Goal: Use online tool/utility: Utilize a website feature to perform a specific function

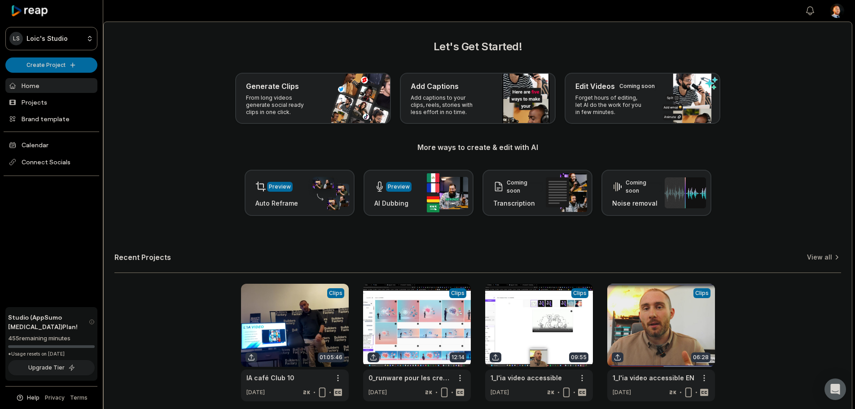
click at [331, 71] on div "Let's Get Started! Generate Clips From long videos generate social ready clips …" at bounding box center [477, 127] width 727 height 177
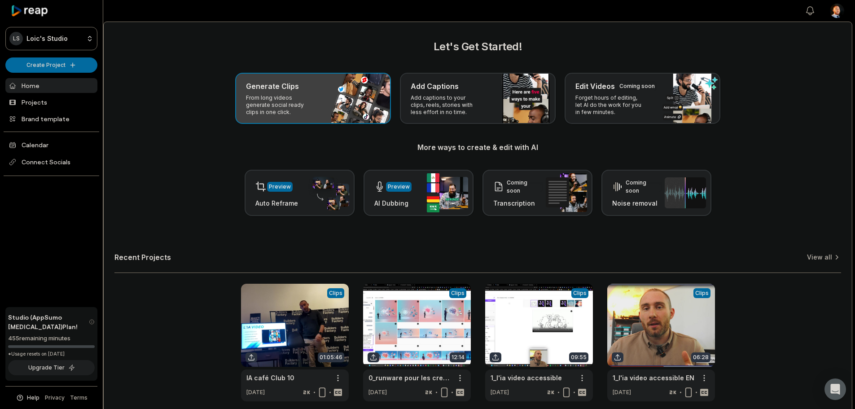
click at [321, 81] on div "Generate Clips" at bounding box center [313, 86] width 134 height 11
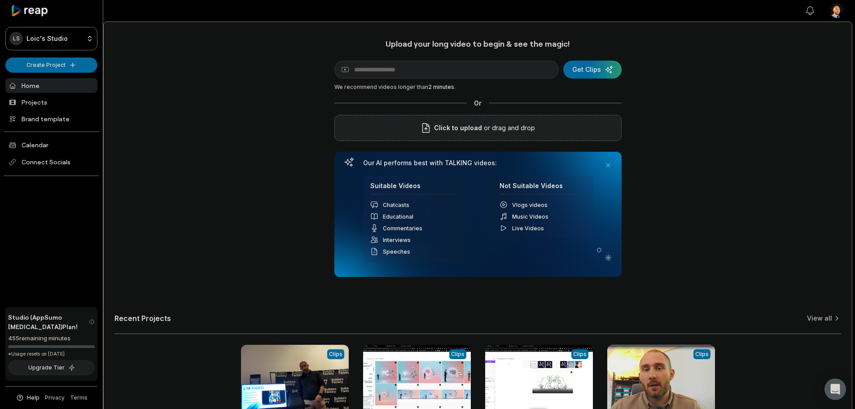
click at [563, 131] on div "Click to upload or drag and drop" at bounding box center [477, 128] width 287 height 26
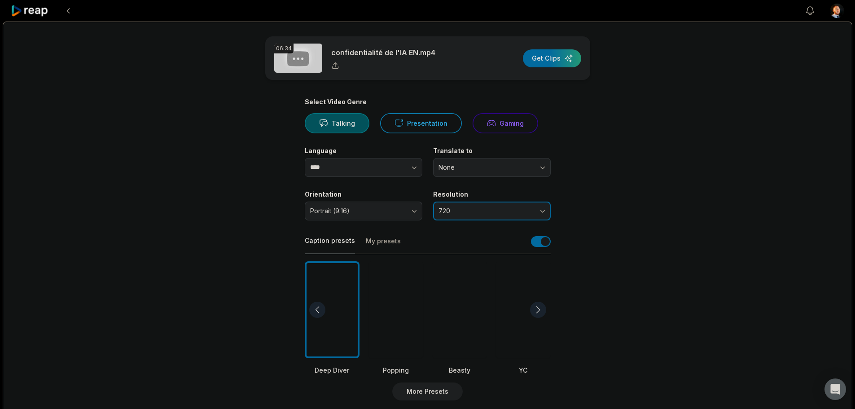
click at [482, 207] on button "720" at bounding box center [492, 211] width 118 height 19
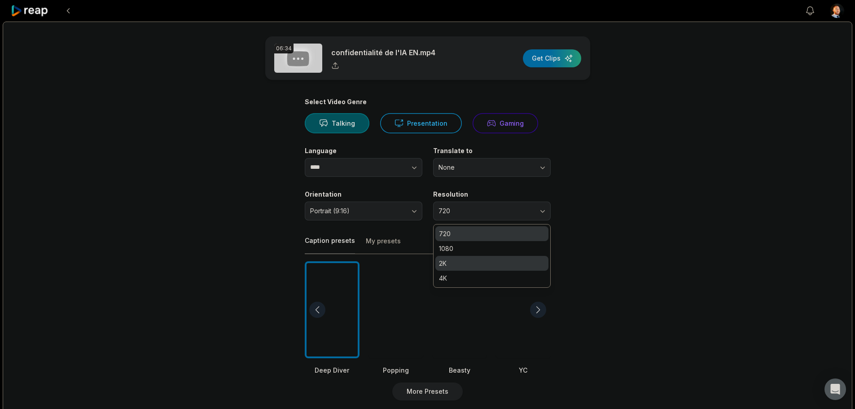
click at [455, 264] on p "2K" at bounding box center [492, 263] width 106 height 9
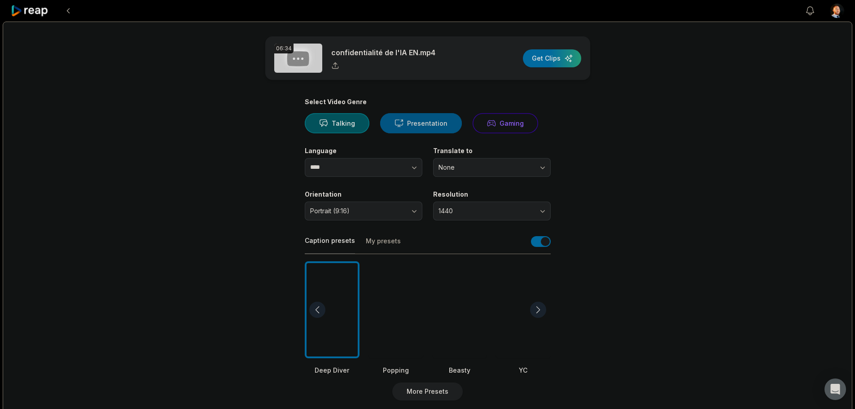
click at [443, 121] on button "Presentation" at bounding box center [421, 123] width 82 height 20
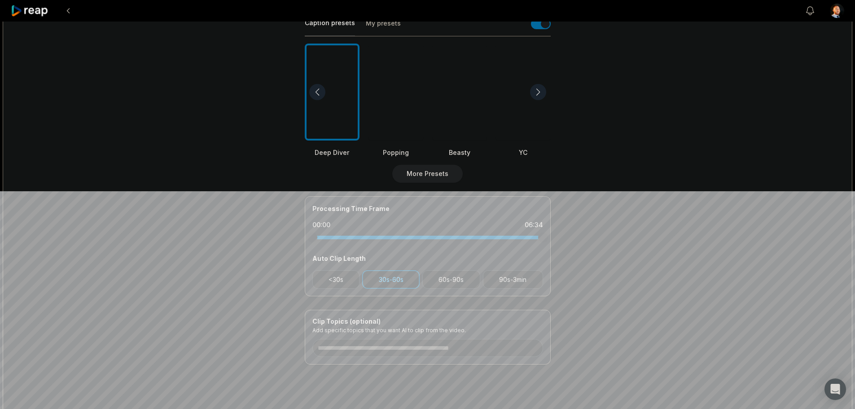
scroll to position [238, 0]
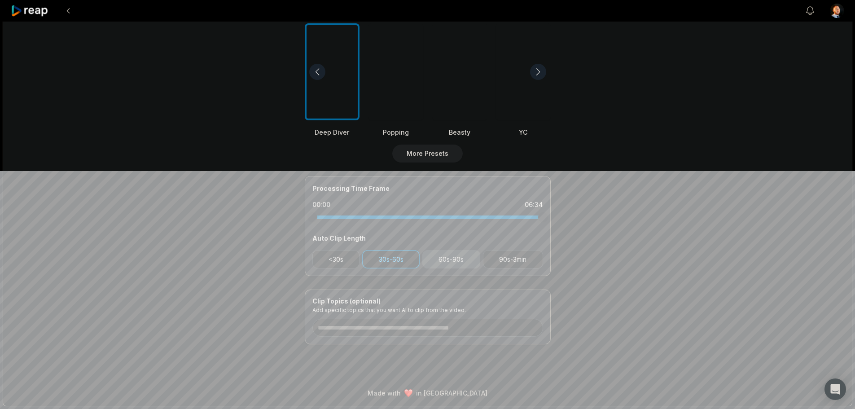
click at [463, 266] on button "60s-90s" at bounding box center [451, 259] width 58 height 18
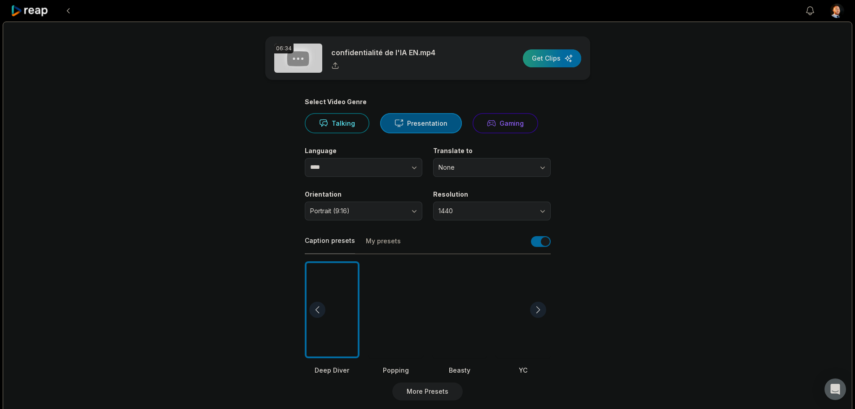
click at [567, 61] on div "button" at bounding box center [552, 58] width 58 height 18
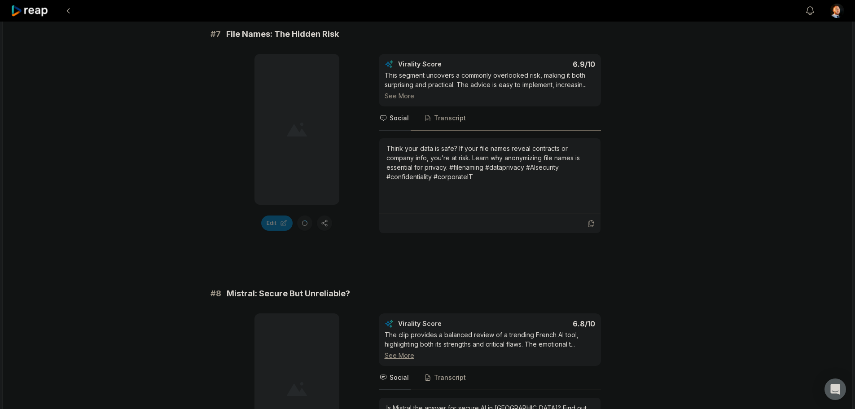
scroll to position [1689, 0]
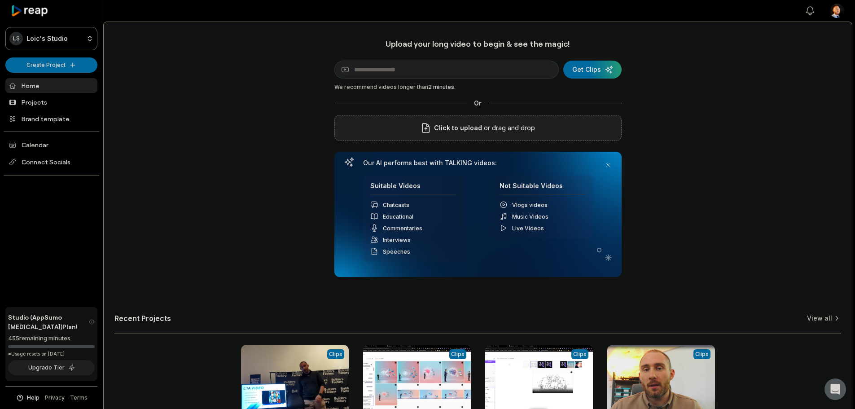
click at [499, 123] on p "or drag and drop" at bounding box center [508, 128] width 53 height 11
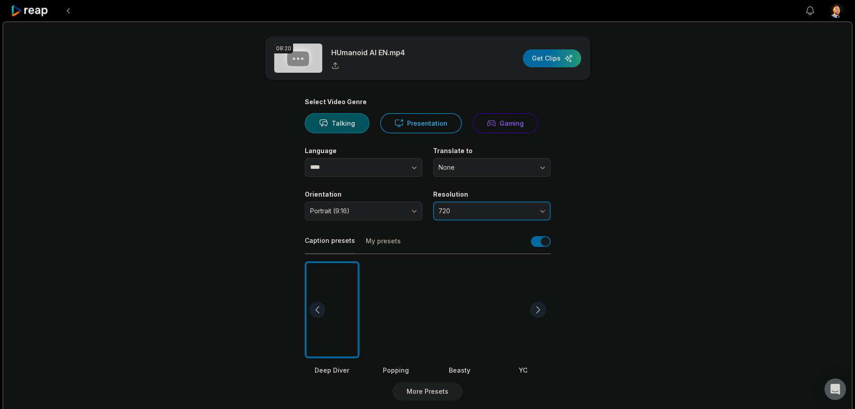
click at [507, 209] on span "720" at bounding box center [486, 211] width 94 height 8
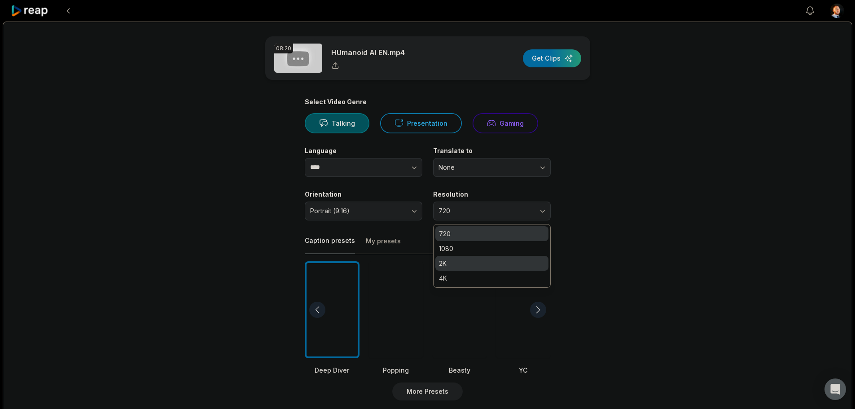
click at [458, 258] on div "2K" at bounding box center [491, 263] width 113 height 15
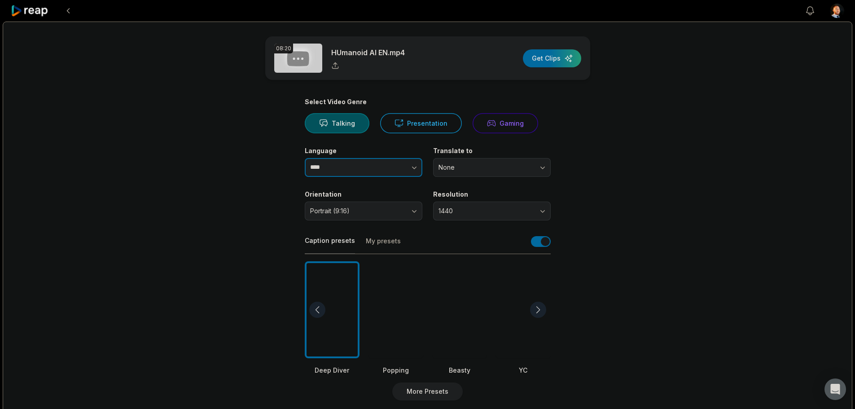
click at [339, 165] on input "****" at bounding box center [364, 167] width 118 height 19
click at [428, 123] on button "Presentation" at bounding box center [421, 123] width 82 height 20
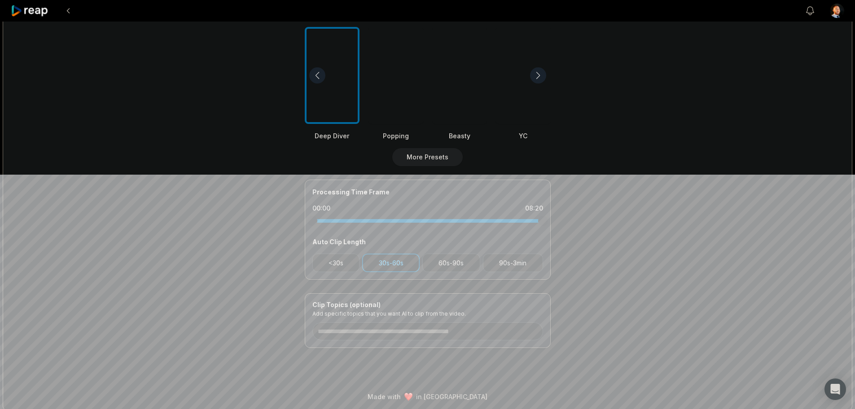
scroll to position [238, 0]
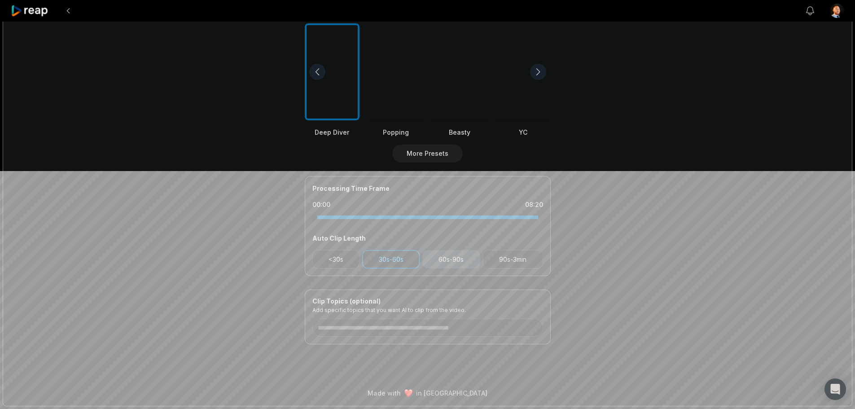
click at [469, 259] on button "60s-90s" at bounding box center [451, 259] width 58 height 18
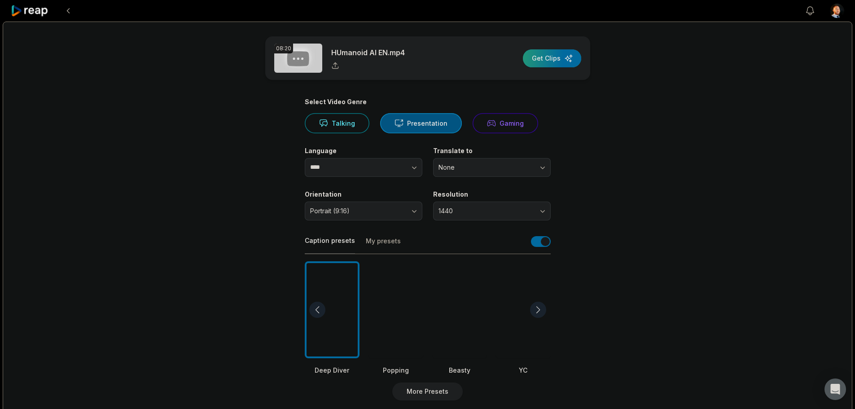
click at [567, 63] on div "button" at bounding box center [552, 58] width 58 height 18
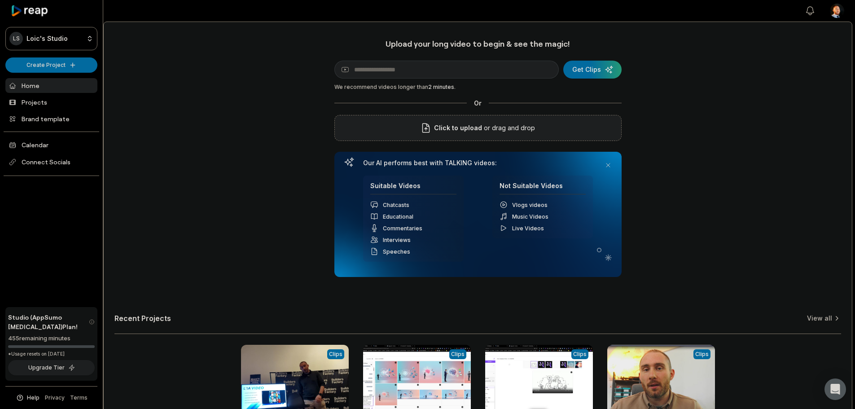
click at [506, 118] on div "Click to upload or drag and drop" at bounding box center [477, 128] width 287 height 26
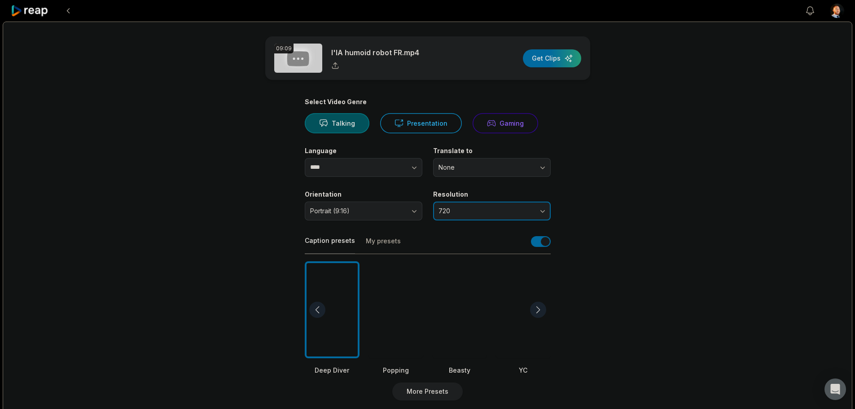
click at [490, 208] on span "720" at bounding box center [486, 211] width 94 height 8
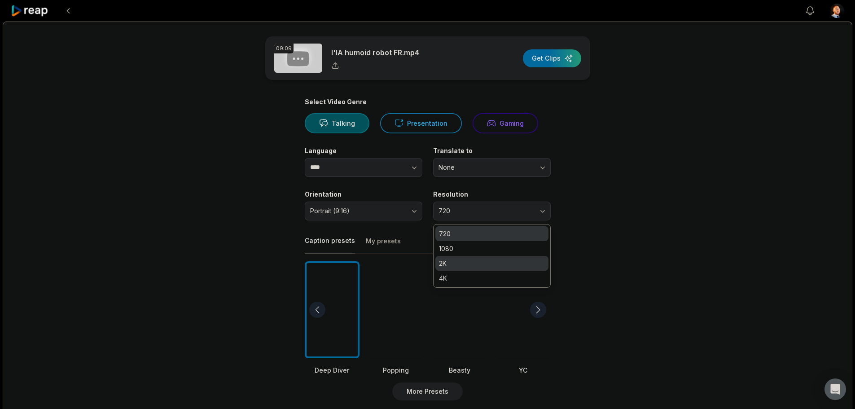
click at [458, 263] on p "2K" at bounding box center [492, 263] width 106 height 9
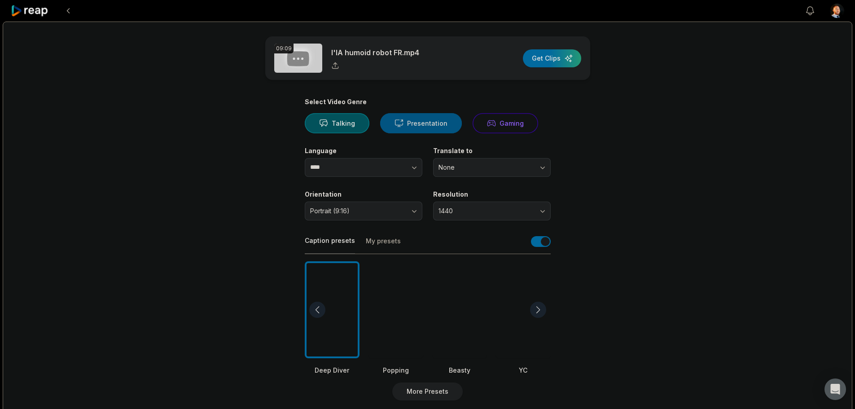
click at [416, 132] on button "Presentation" at bounding box center [421, 123] width 82 height 20
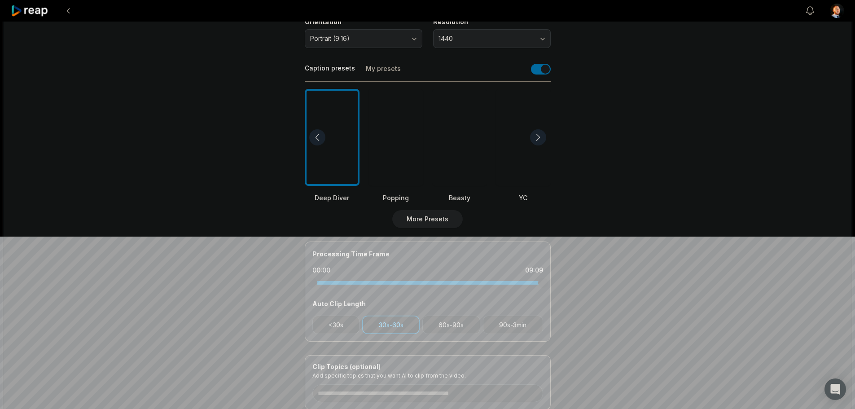
scroll to position [238, 0]
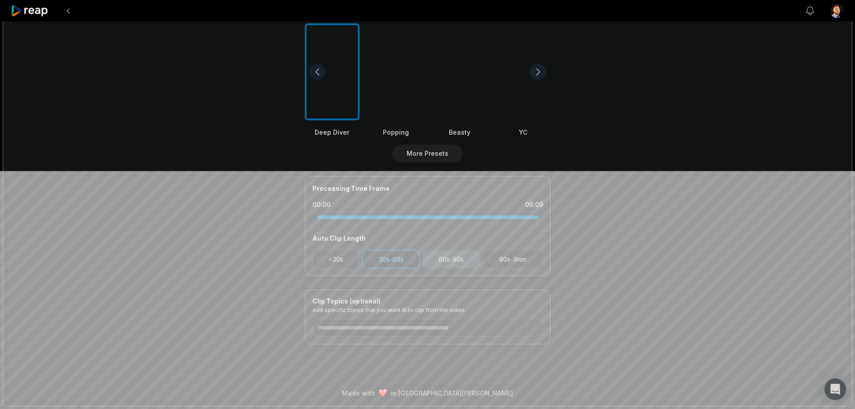
click at [460, 268] on button "60s-90s" at bounding box center [451, 259] width 58 height 18
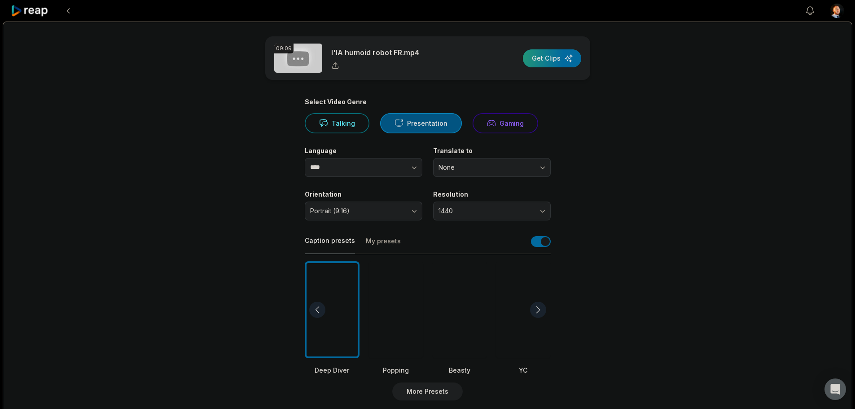
click at [555, 55] on div "button" at bounding box center [552, 58] width 58 height 18
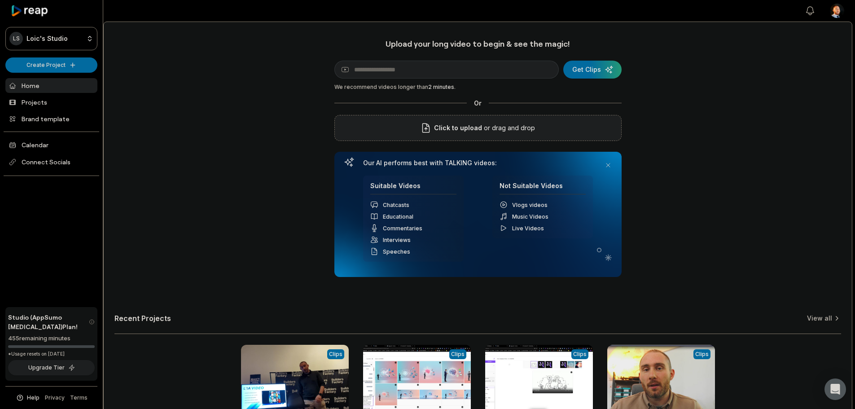
click at [477, 132] on span "Click to upload" at bounding box center [458, 128] width 48 height 11
click at [0, 0] on input "Click to upload" at bounding box center [0, 0] width 0 height 0
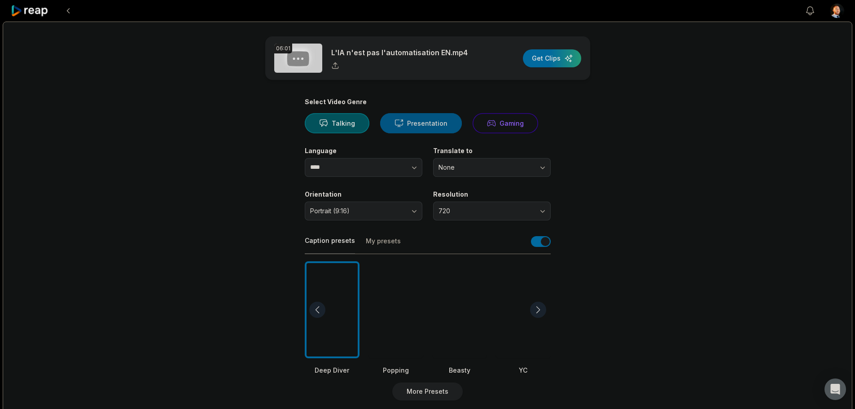
click at [423, 124] on button "Presentation" at bounding box center [421, 123] width 82 height 20
click at [479, 210] on span "720" at bounding box center [486, 211] width 94 height 8
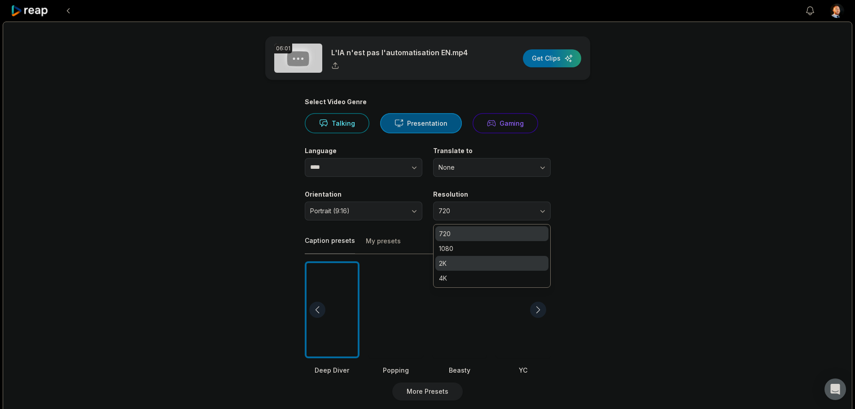
click at [460, 262] on p "2K" at bounding box center [492, 263] width 106 height 9
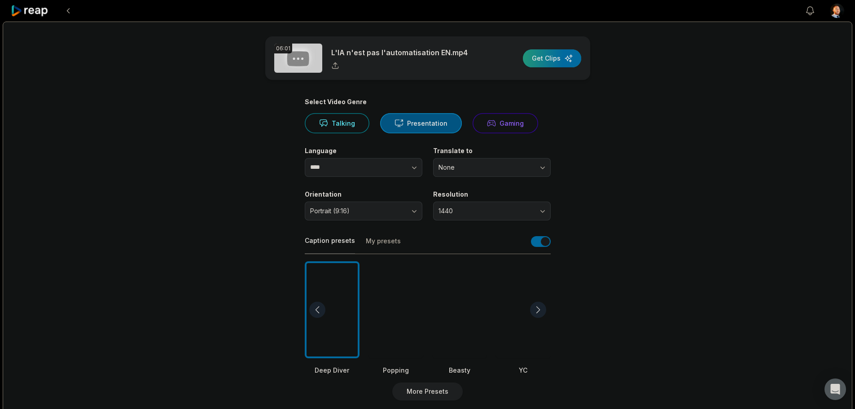
click at [561, 61] on div "button" at bounding box center [552, 58] width 58 height 18
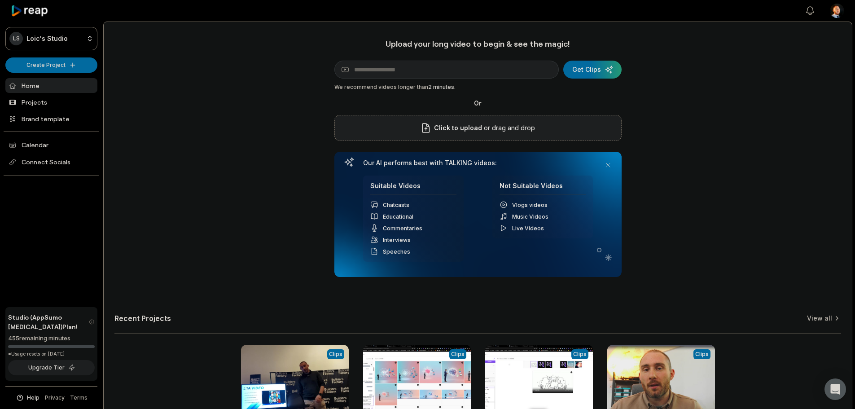
click at [474, 129] on span "Click to upload" at bounding box center [458, 128] width 48 height 11
click at [0, 0] on input "Click to upload" at bounding box center [0, 0] width 0 height 0
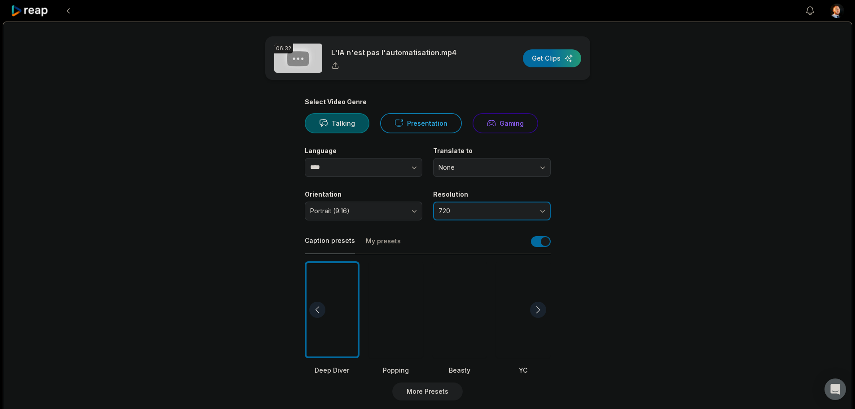
click at [513, 217] on button "720" at bounding box center [492, 211] width 118 height 19
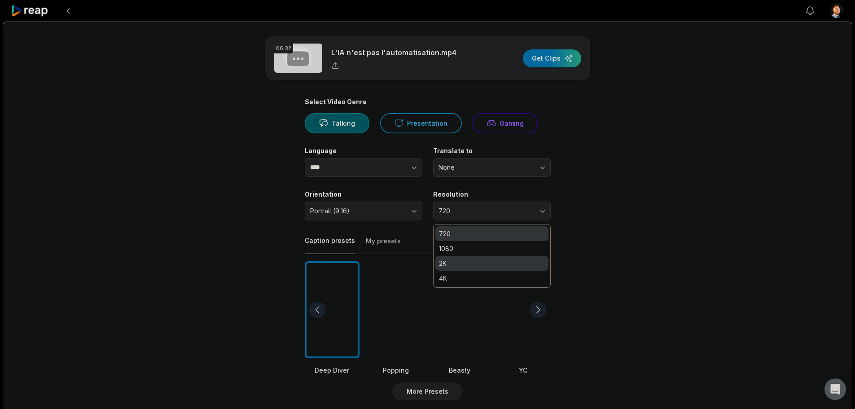
click at [463, 259] on p "2K" at bounding box center [492, 263] width 106 height 9
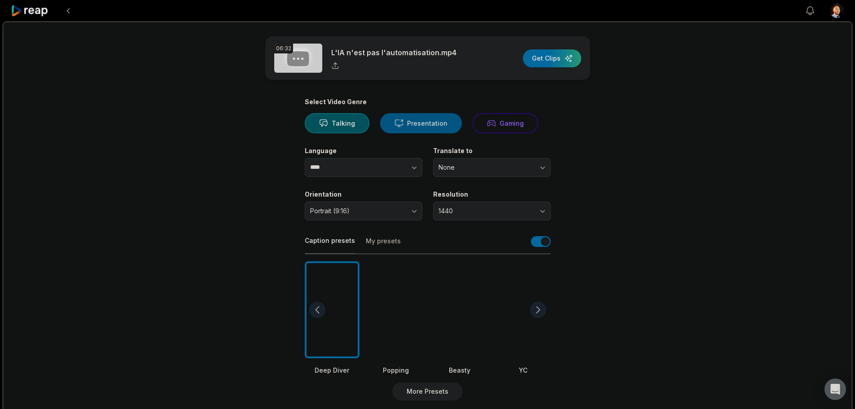
click at [421, 121] on button "Presentation" at bounding box center [421, 123] width 82 height 20
click at [580, 60] on div "button" at bounding box center [552, 58] width 58 height 18
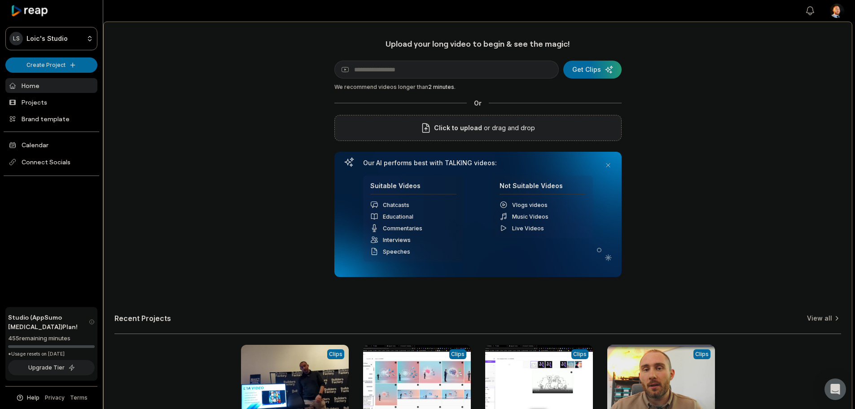
click at [531, 132] on p "or drag and drop" at bounding box center [508, 128] width 53 height 11
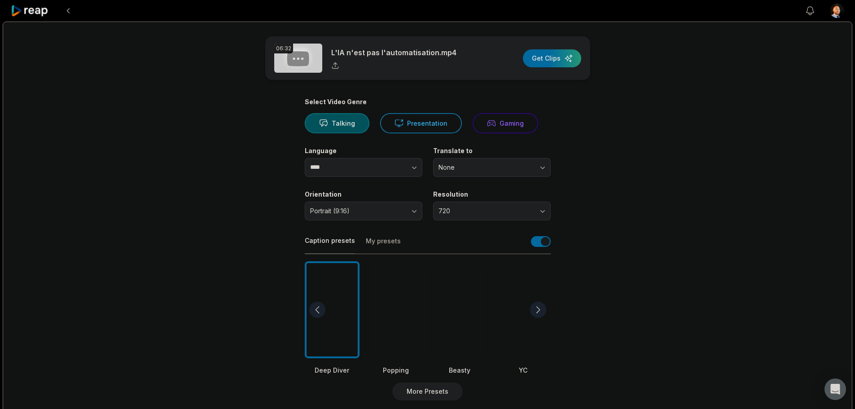
drag, startPoint x: 475, startPoint y: 195, endPoint x: 470, endPoint y: 214, distance: 19.8
click at [474, 195] on label "Resolution" at bounding box center [492, 194] width 118 height 8
click at [469, 215] on button "720" at bounding box center [492, 211] width 118 height 19
click at [461, 270] on div "2K" at bounding box center [491, 263] width 113 height 15
click at [563, 64] on div "button" at bounding box center [552, 58] width 58 height 18
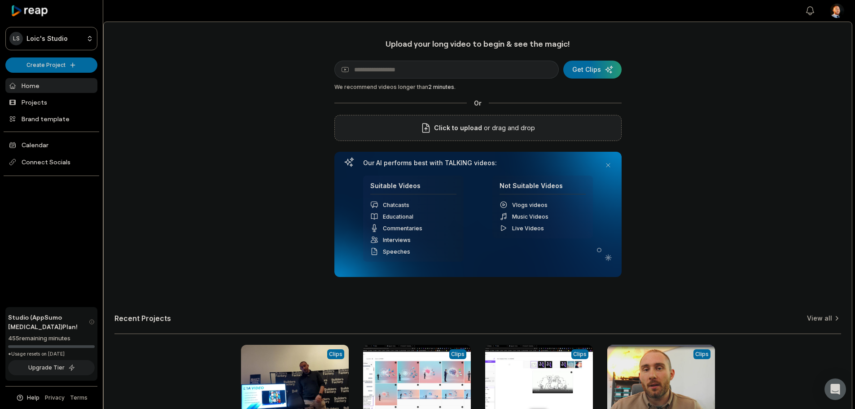
click at [558, 121] on div "Click to upload or drag and drop" at bounding box center [477, 128] width 287 height 26
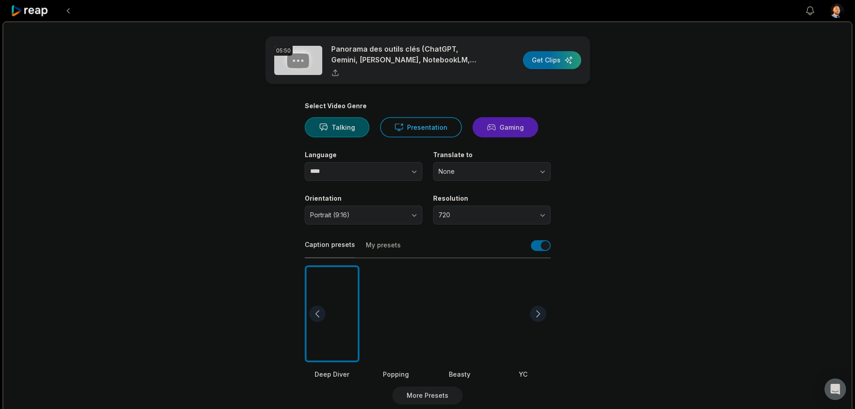
click at [504, 119] on button "Gaming" at bounding box center [506, 127] width 66 height 20
click at [414, 125] on button "Presentation" at bounding box center [421, 127] width 82 height 20
click at [312, 123] on button "Talking" at bounding box center [337, 127] width 65 height 20
click at [460, 220] on button "720" at bounding box center [492, 215] width 118 height 19
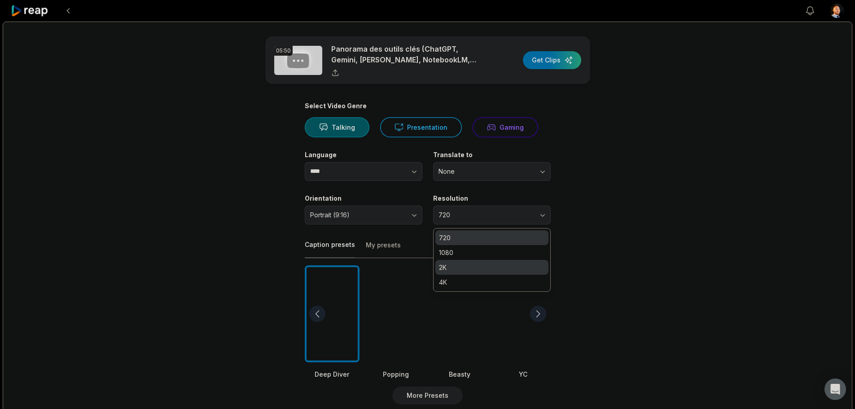
click at [446, 267] on p "2K" at bounding box center [492, 267] width 106 height 9
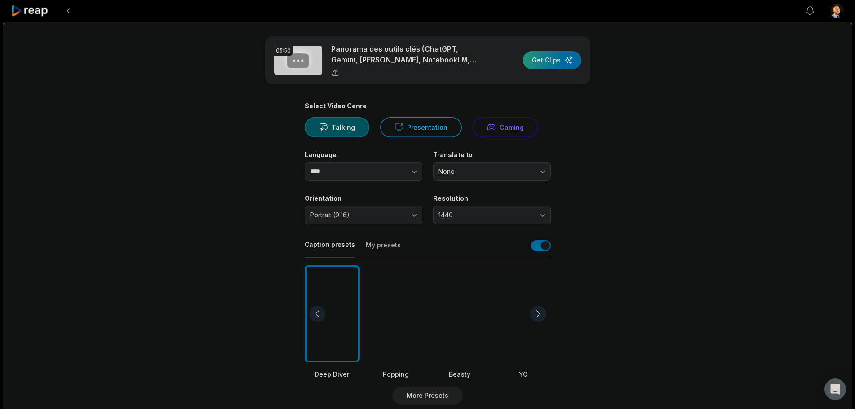
click at [558, 56] on div "button" at bounding box center [552, 60] width 58 height 18
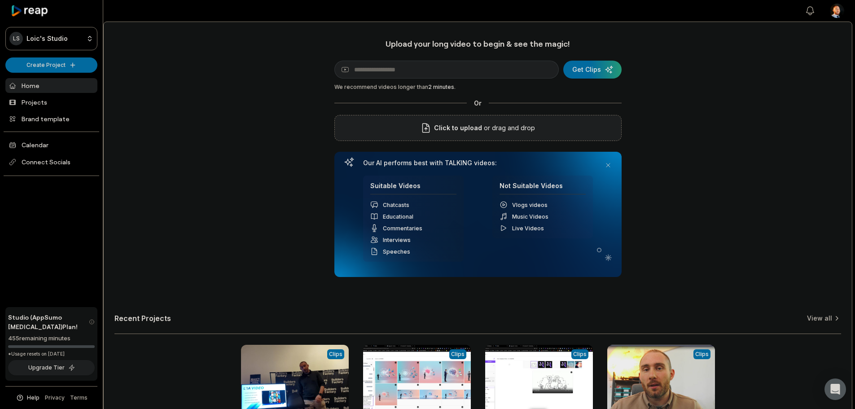
click at [421, 117] on div "Click to upload or drag and drop" at bounding box center [477, 128] width 287 height 26
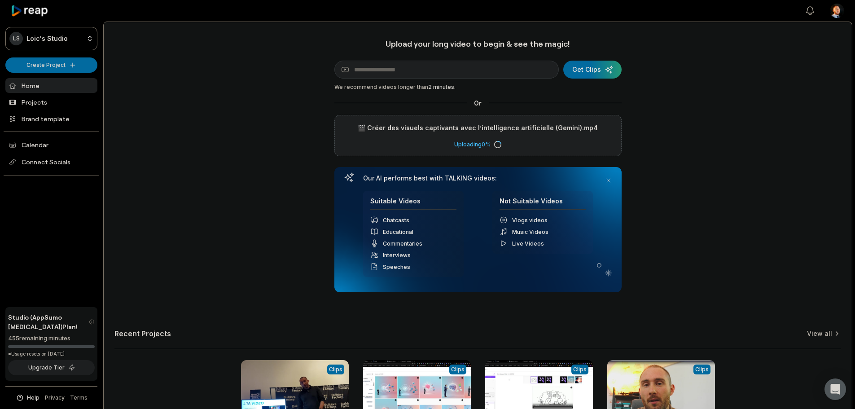
scroll to position [115, 0]
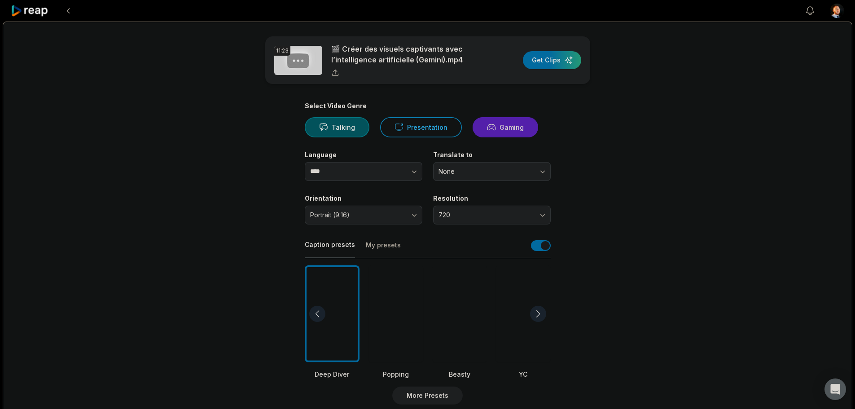
click at [505, 134] on button "Gaming" at bounding box center [506, 127] width 66 height 20
click at [490, 180] on button "None" at bounding box center [492, 171] width 118 height 19
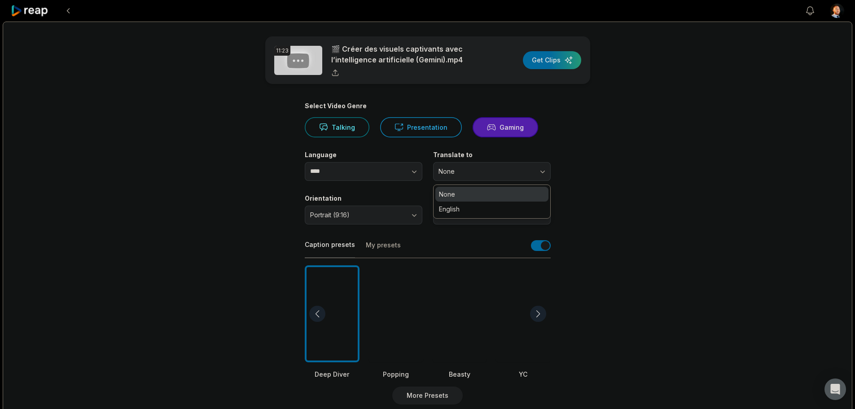
click at [501, 159] on div "Translate to None None English" at bounding box center [492, 166] width 118 height 30
click at [471, 210] on button "720" at bounding box center [492, 215] width 118 height 19
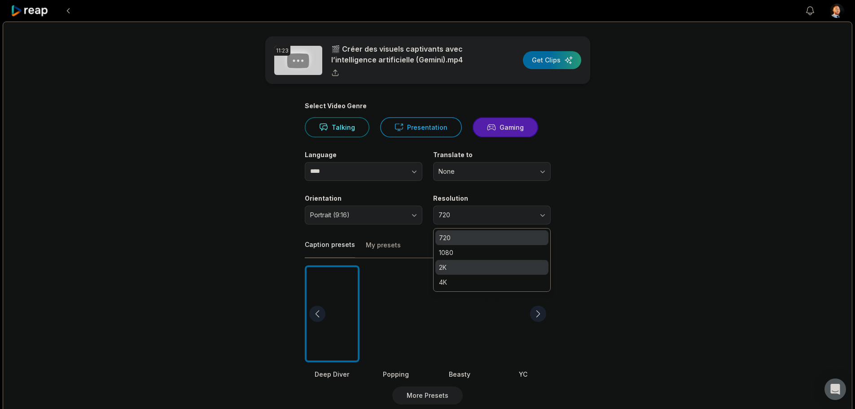
click at [446, 268] on p "2K" at bounding box center [492, 267] width 106 height 9
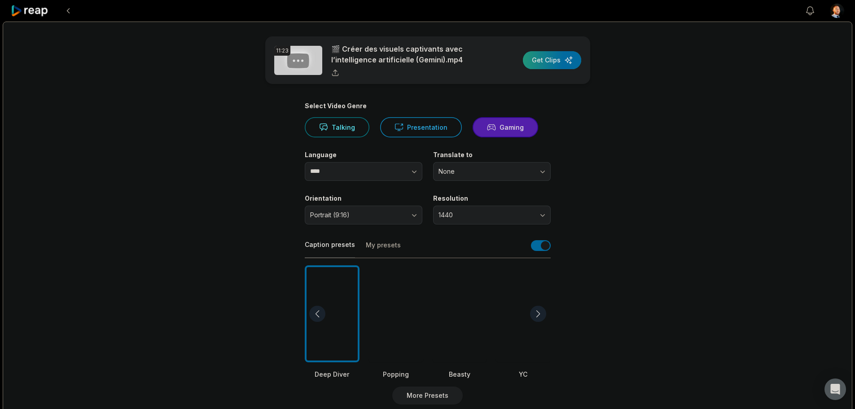
click at [555, 60] on div "button" at bounding box center [552, 60] width 58 height 18
